Goal: Navigation & Orientation: Find specific page/section

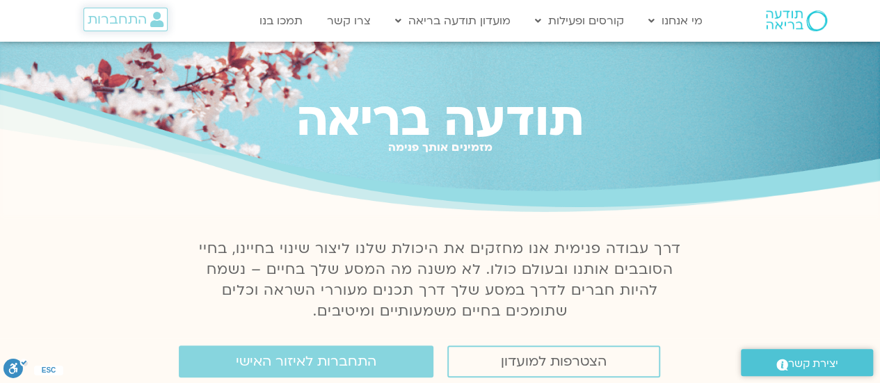
click at [117, 29] on link "התחברות" at bounding box center [126, 20] width 84 height 24
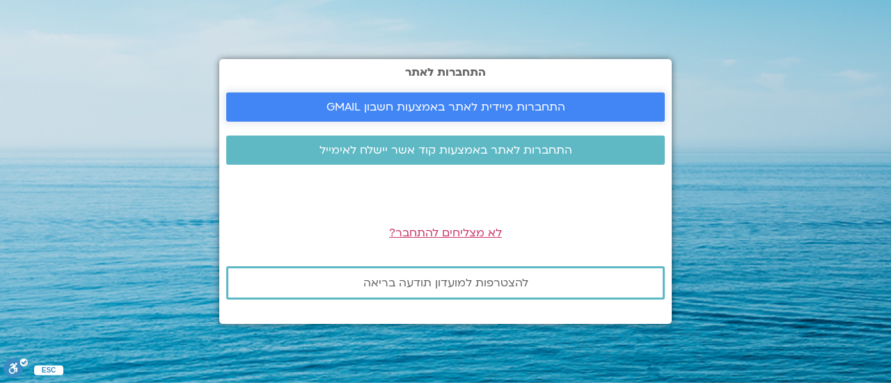
click at [314, 109] on span "התחברות מיידית לאתר באמצעות חשבון GMAIL" at bounding box center [445, 107] width 405 height 13
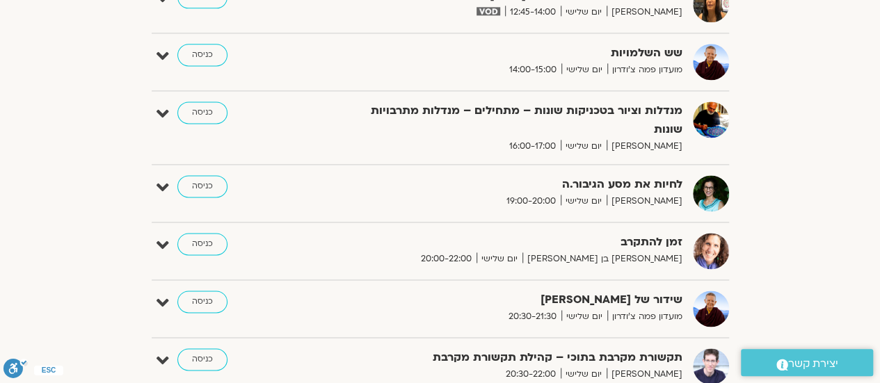
scroll to position [939, 0]
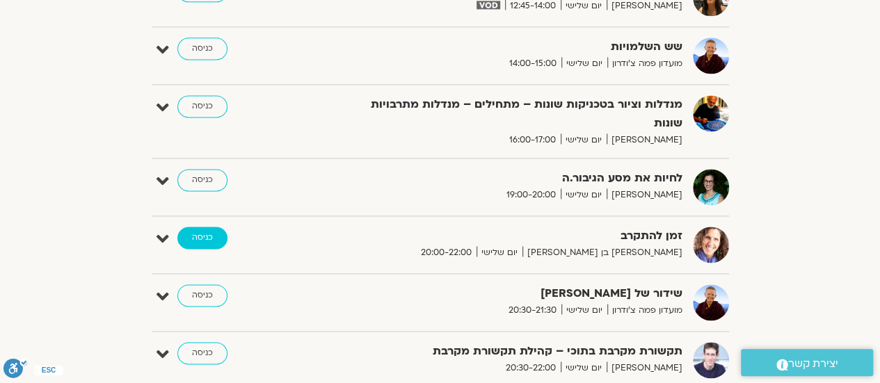
click at [200, 227] on link "כניסה" at bounding box center [202, 238] width 50 height 22
